Goal: Task Accomplishment & Management: Complete application form

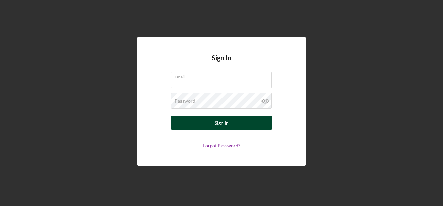
type input "[EMAIL_ADDRESS][DOMAIN_NAME]"
click at [246, 117] on button "Sign In" at bounding box center [221, 122] width 101 height 13
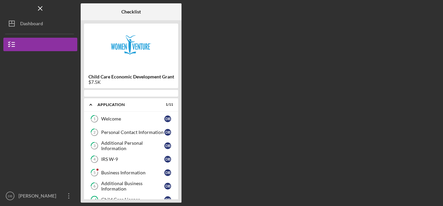
scroll to position [78, 0]
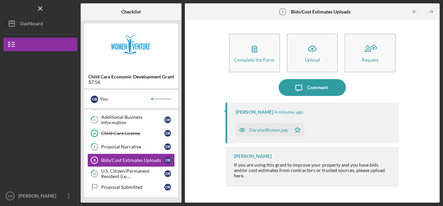
click at [283, 131] on div "DaryianBrown.jpg" at bounding box center [268, 129] width 38 height 5
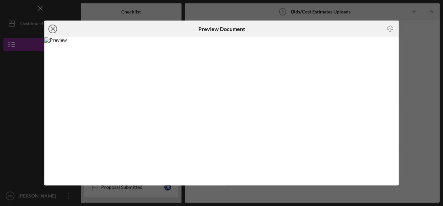
click at [54, 32] on icon "Icon/Close" at bounding box center [52, 29] width 17 height 17
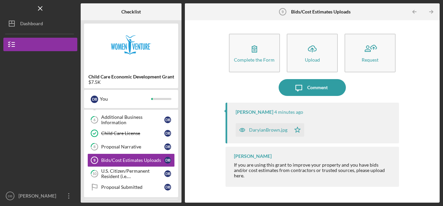
click at [406, 188] on div "Complete the Form Form Icon/Upload Upload Request Icon/Message Comment [PERSON_…" at bounding box center [312, 112] width 248 height 176
